Goal: Task Accomplishment & Management: Use online tool/utility

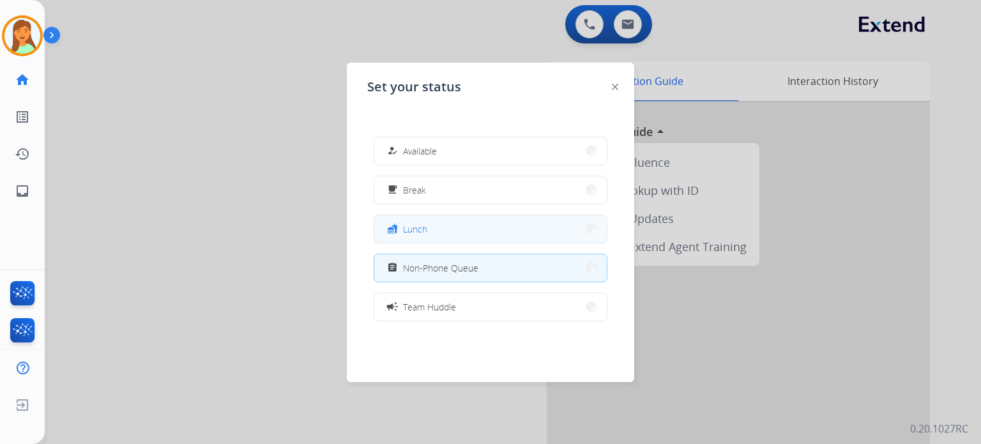
click at [404, 231] on div "fastfood Lunch" at bounding box center [405, 228] width 43 height 15
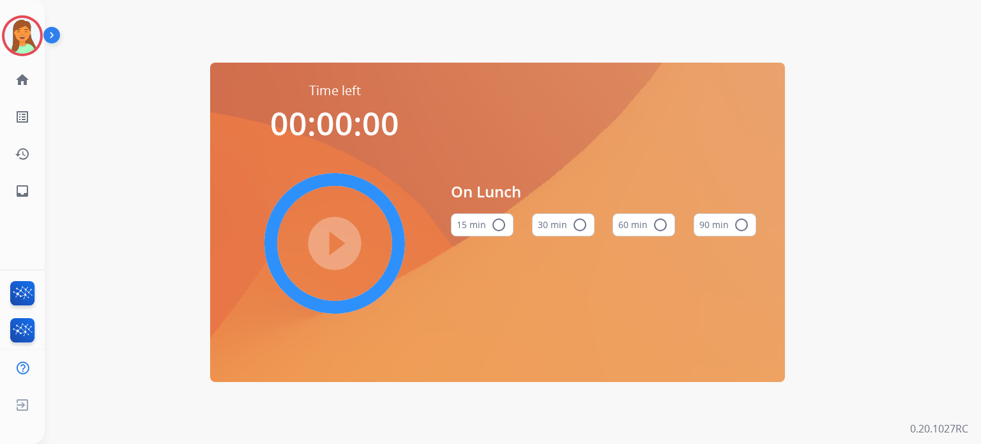
drag, startPoint x: 565, startPoint y: 227, endPoint x: 537, endPoint y: 238, distance: 29.5
click at [566, 227] on button "30 min radio_button_unchecked" at bounding box center [563, 224] width 63 height 23
click at [372, 256] on div "play_circle_filled" at bounding box center [335, 244] width 192 height 192
click at [342, 240] on mat-icon "play_circle_filled" at bounding box center [334, 243] width 15 height 15
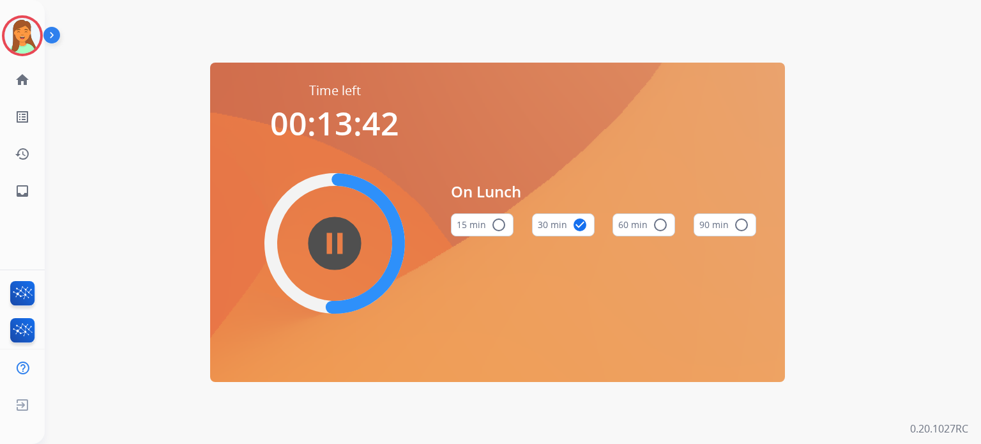
click at [342, 414] on div "Time left 00:13:42 pause_circle_filled On Lunch 15 min radio_button_unchecked 3…" at bounding box center [498, 222] width 906 height 444
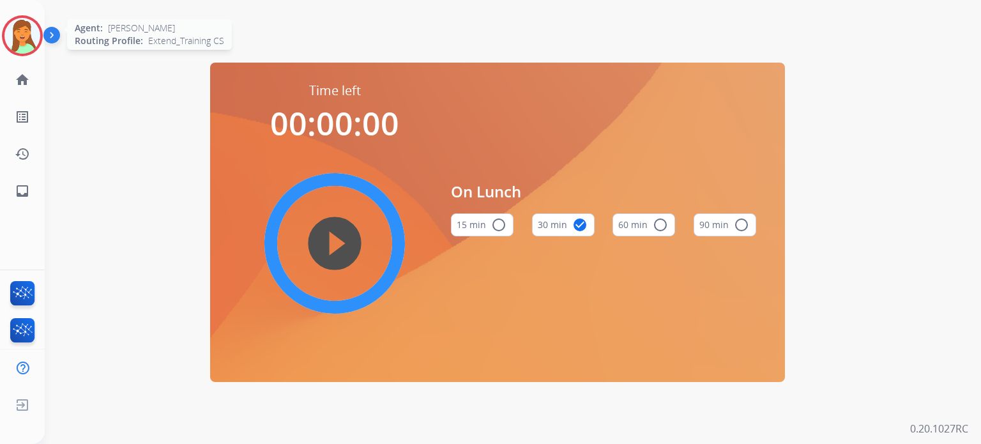
click at [31, 26] on img at bounding box center [22, 36] width 36 height 36
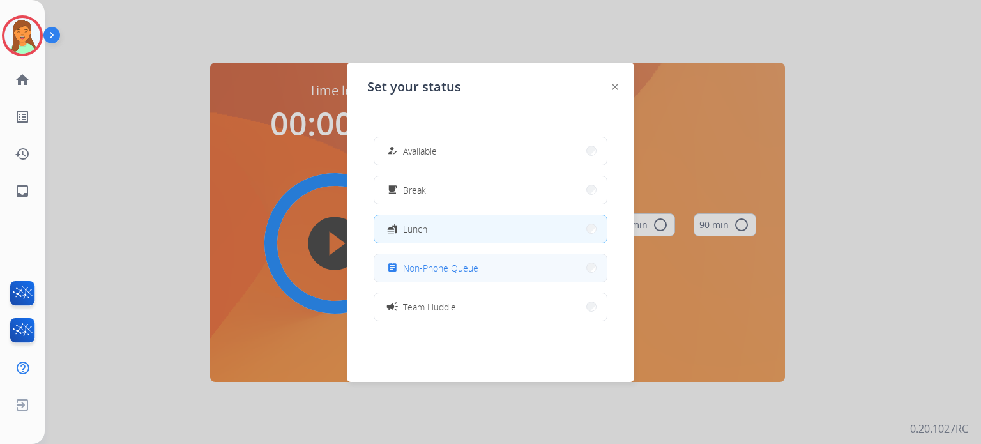
click at [497, 262] on button "assignment Non-Phone Queue" at bounding box center [490, 267] width 232 height 27
